Goal: Task Accomplishment & Management: Use online tool/utility

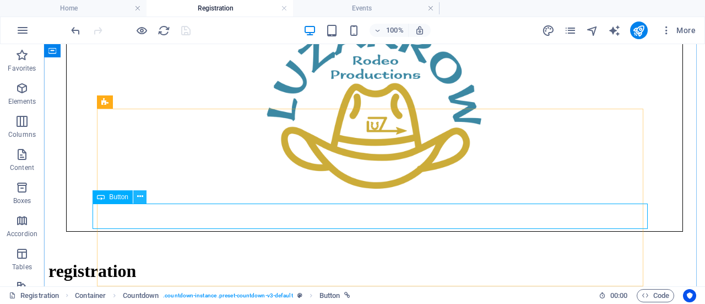
click at [140, 200] on icon at bounding box center [140, 197] width 6 height 12
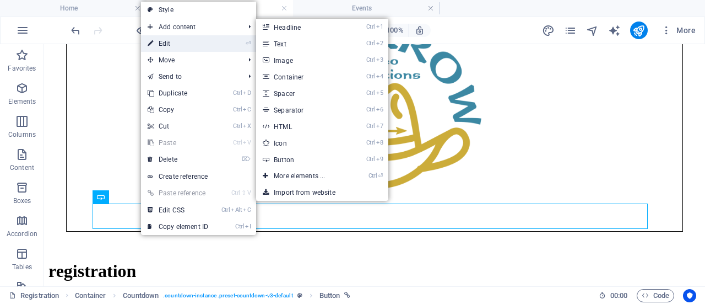
click at [181, 42] on link "⏎ Edit" at bounding box center [178, 43] width 74 height 17
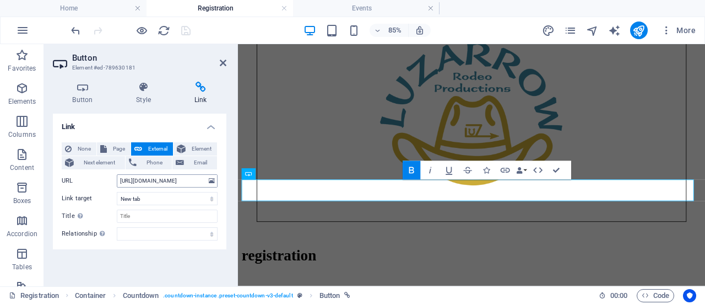
click at [182, 178] on input "[URL][DOMAIN_NAME]" at bounding box center [167, 180] width 101 height 13
click at [190, 181] on input "[URL][DOMAIN_NAME]" at bounding box center [167, 180] width 101 height 13
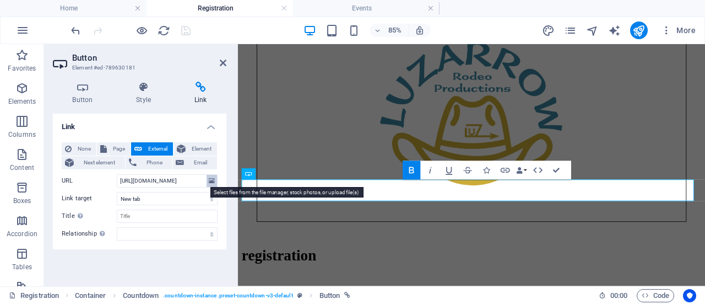
drag, startPoint x: 120, startPoint y: 180, endPoint x: 213, endPoint y: 185, distance: 93.2
click at [213, 185] on div "URL [URL][DOMAIN_NAME]" at bounding box center [140, 180] width 156 height 13
type input "[URL][DOMAIN_NAME]"
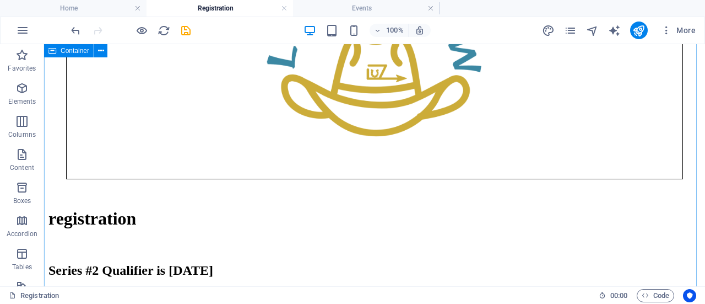
scroll to position [441, 0]
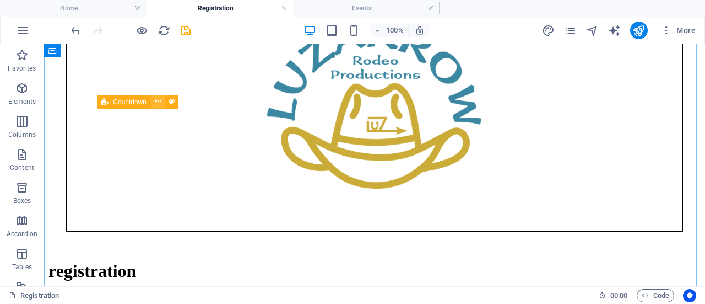
click at [155, 101] on icon at bounding box center [158, 102] width 6 height 12
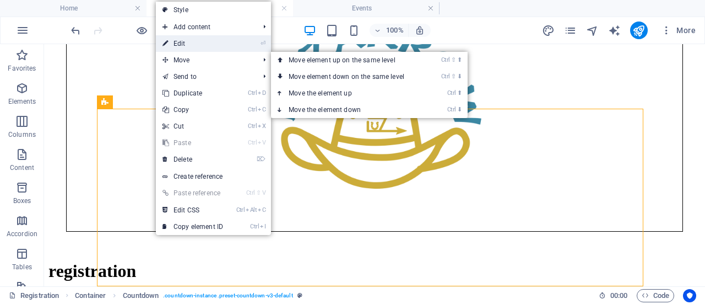
click at [187, 42] on link "⏎ Edit" at bounding box center [193, 43] width 74 height 17
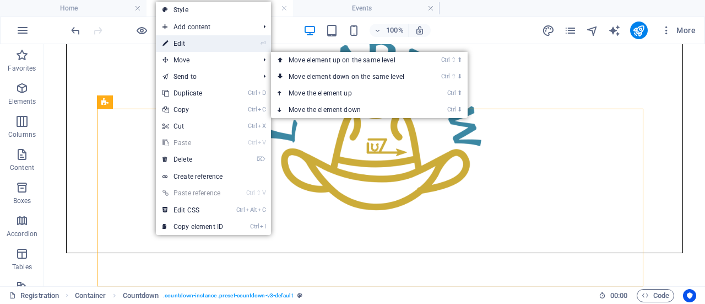
select select "timer"
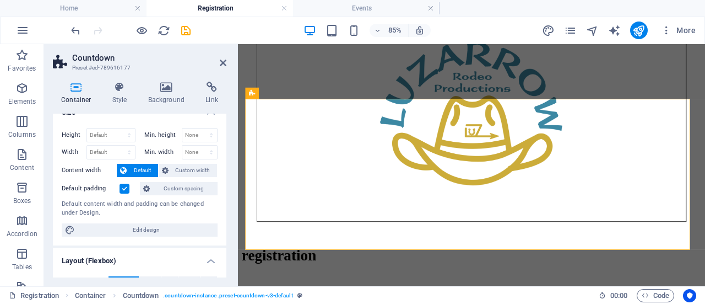
scroll to position [0, 0]
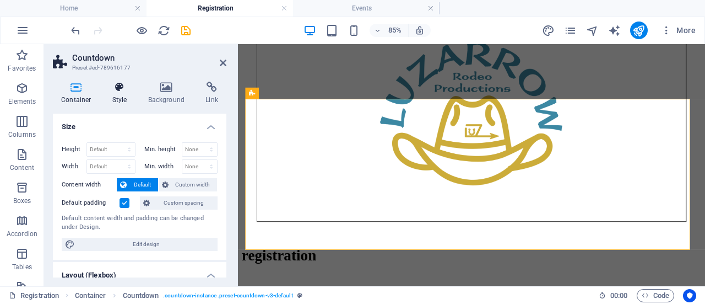
click at [130, 93] on h4 "Style" at bounding box center [122, 93] width 36 height 23
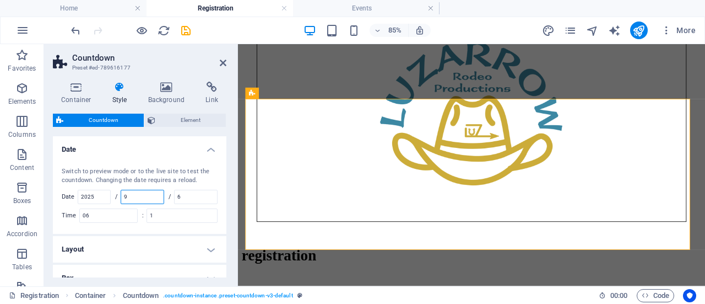
click at [140, 195] on input "9" at bounding box center [142, 196] width 42 height 13
type input "10"
click at [187, 195] on input "6" at bounding box center [196, 196] width 42 height 13
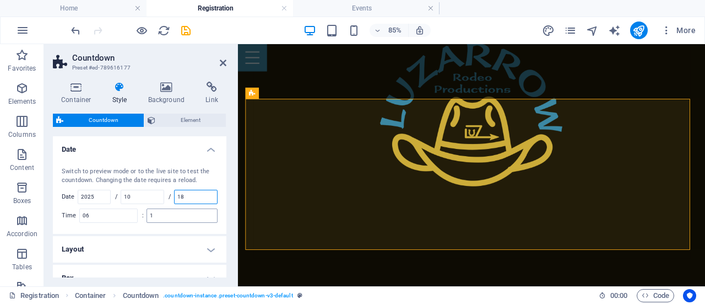
scroll to position [55, 0]
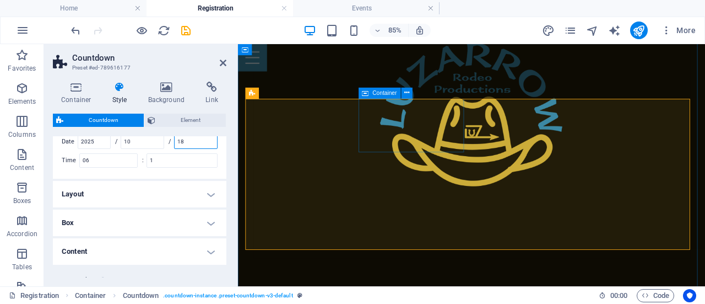
type input "18"
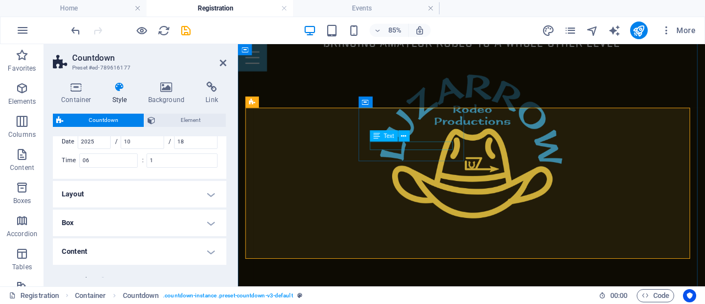
scroll to position [386, 0]
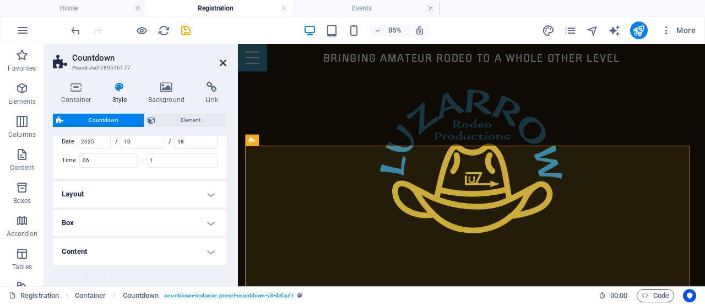
click at [220, 62] on icon at bounding box center [223, 62] width 7 height 9
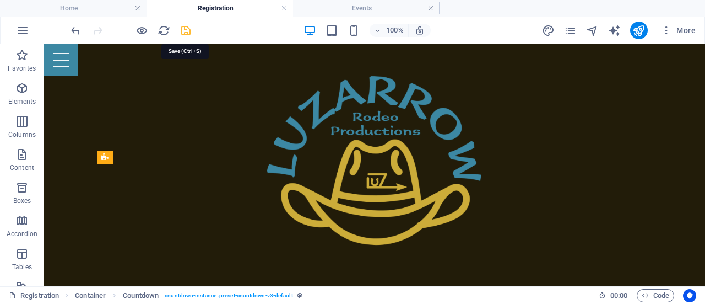
click at [187, 30] on icon "save" at bounding box center [186, 30] width 13 height 13
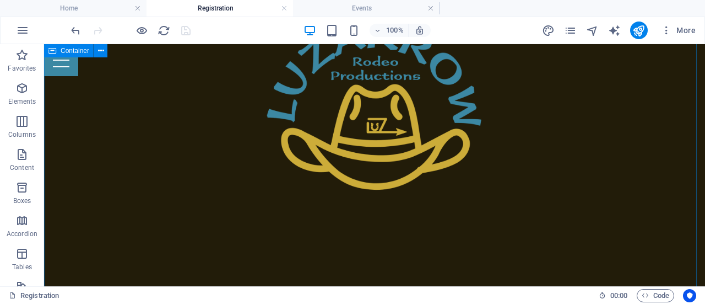
scroll to position [496, 0]
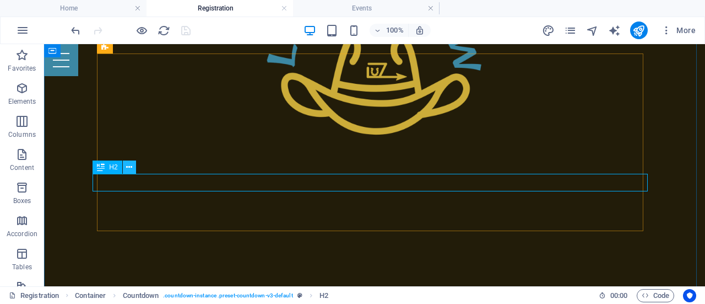
click at [128, 167] on icon at bounding box center [129, 167] width 6 height 12
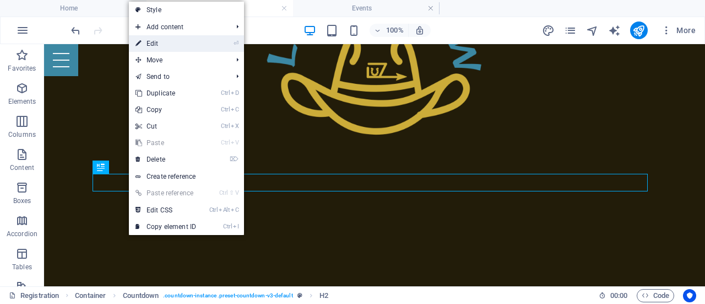
click at [163, 42] on link "⏎ Edit" at bounding box center [166, 43] width 74 height 17
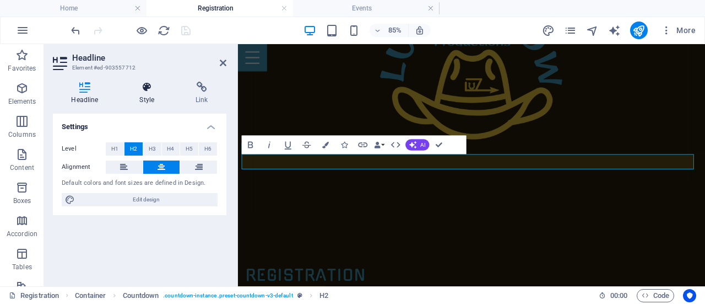
click at [148, 95] on h4 "Style" at bounding box center [149, 93] width 56 height 23
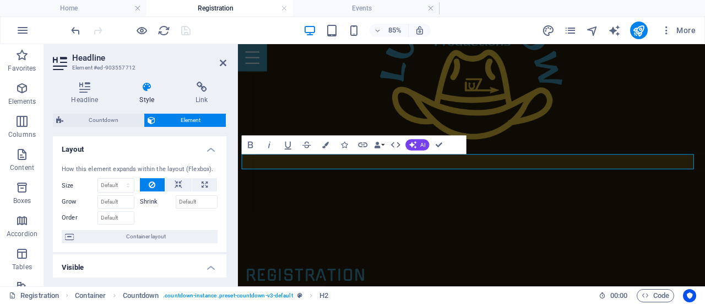
scroll to position [55, 0]
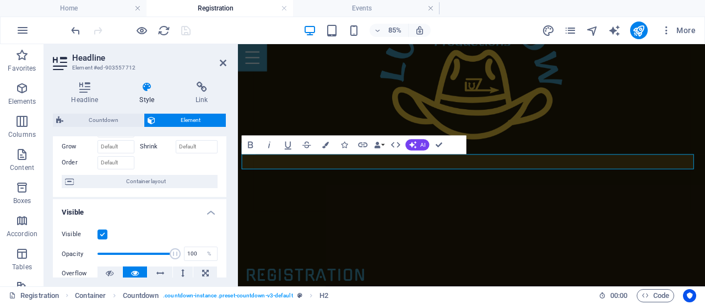
click at [103, 232] on label at bounding box center [103, 234] width 10 height 10
click at [0, 0] on input "Visible" at bounding box center [0, 0] width 0 height 0
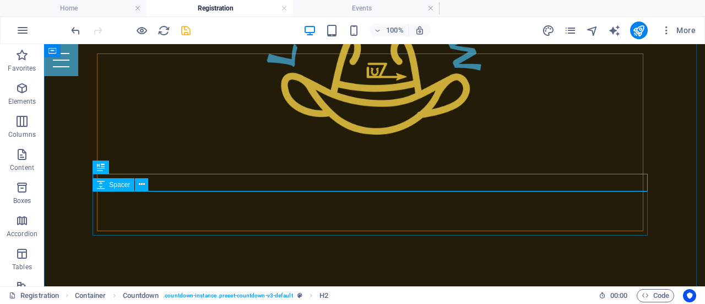
scroll to position [606, 0]
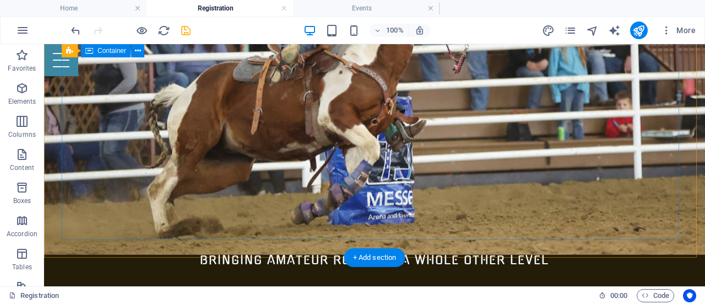
scroll to position [0, 0]
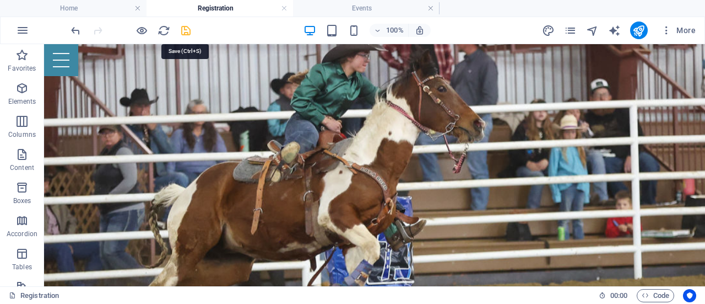
click at [183, 30] on icon "save" at bounding box center [186, 30] width 13 height 13
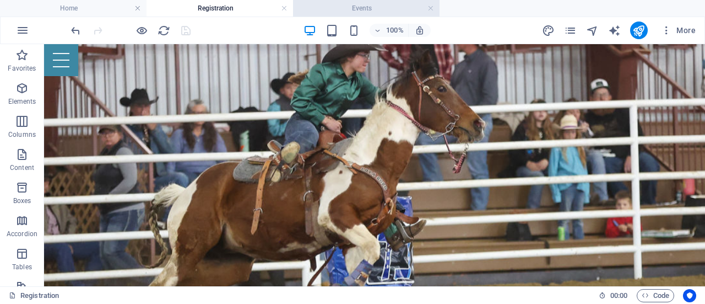
click at [357, 6] on h4 "Events" at bounding box center [366, 8] width 147 height 12
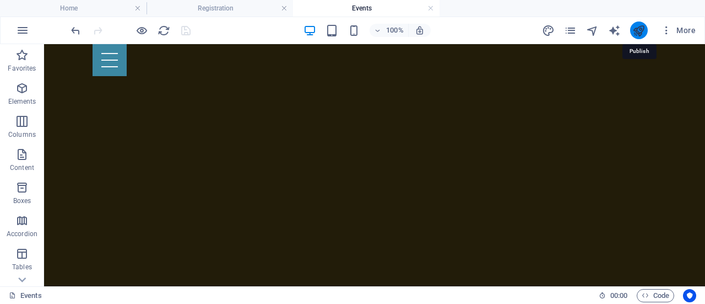
click at [638, 30] on icon "publish" at bounding box center [638, 30] width 13 height 13
